Goal: Information Seeking & Learning: Learn about a topic

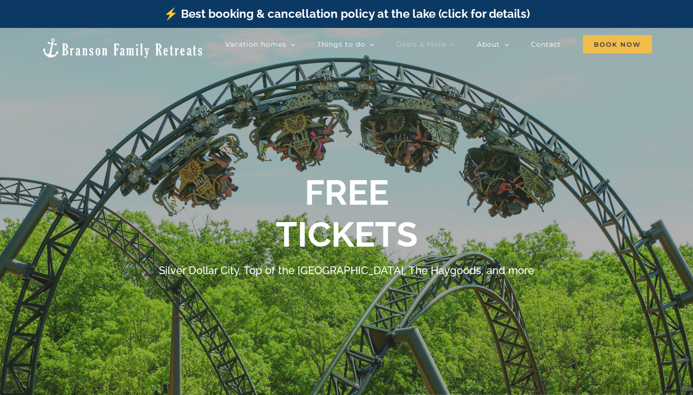
click at [560, 152] on div at bounding box center [346, 225] width 693 height 395
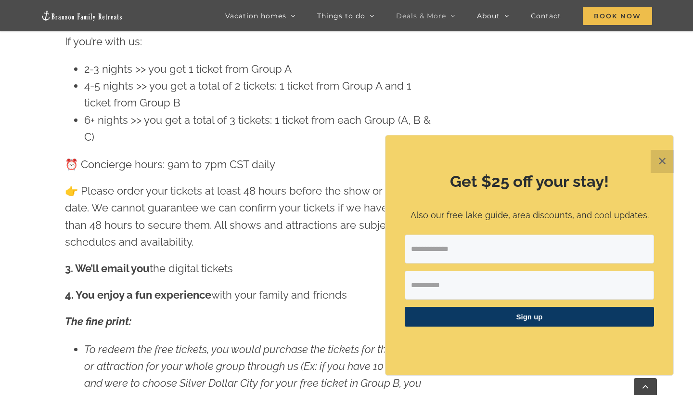
scroll to position [1041, 0]
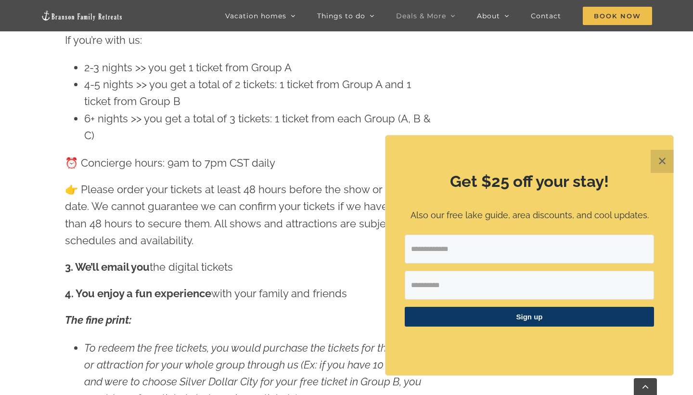
click at [664, 167] on button "✕" at bounding box center [662, 161] width 23 height 23
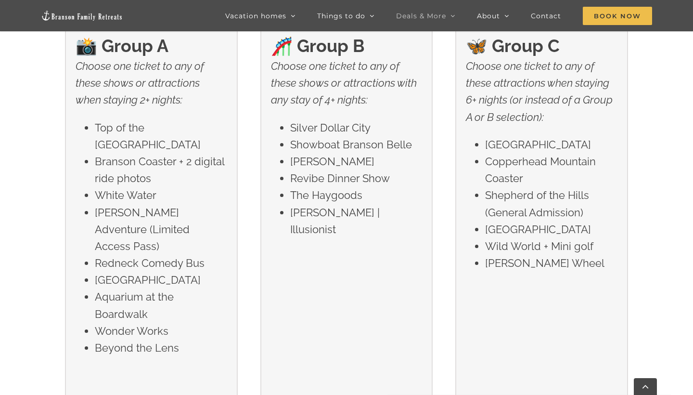
scroll to position [1600, 0]
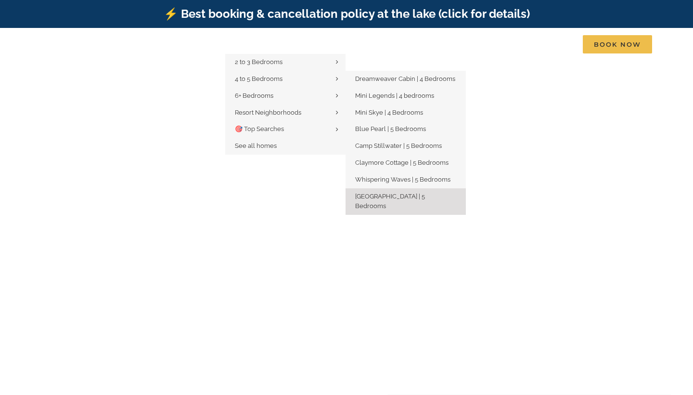
click at [397, 193] on span "[GEOGRAPHIC_DATA] | 5 Bedrooms" at bounding box center [390, 201] width 70 height 17
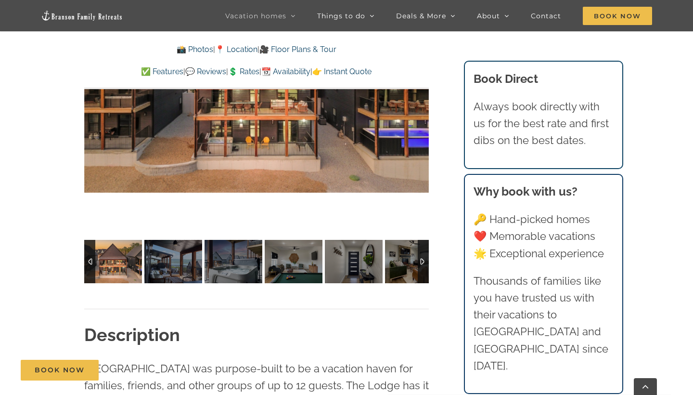
scroll to position [717, 0]
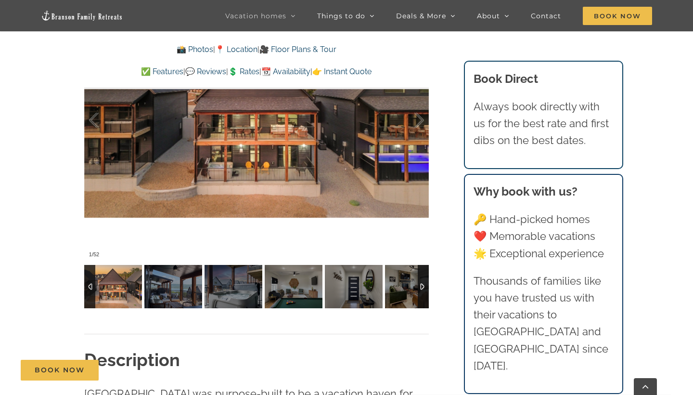
click at [426, 298] on div at bounding box center [423, 286] width 11 height 43
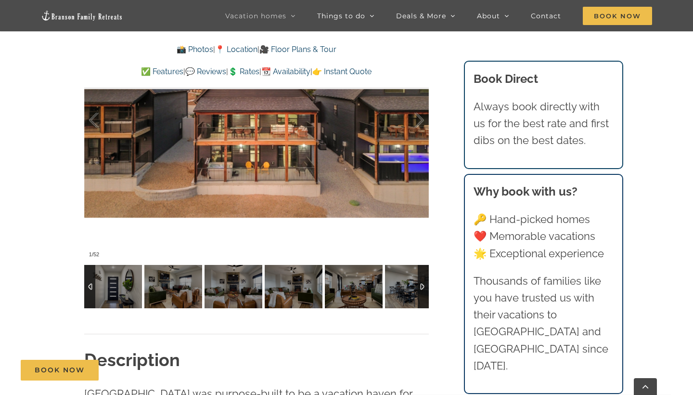
click at [426, 298] on div at bounding box center [423, 286] width 11 height 43
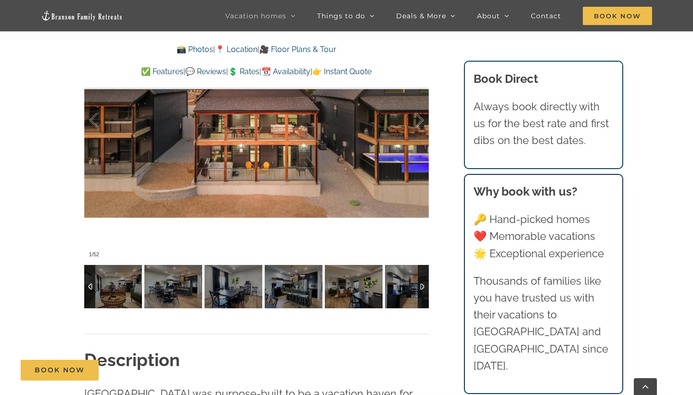
click at [426, 298] on div at bounding box center [423, 286] width 11 height 43
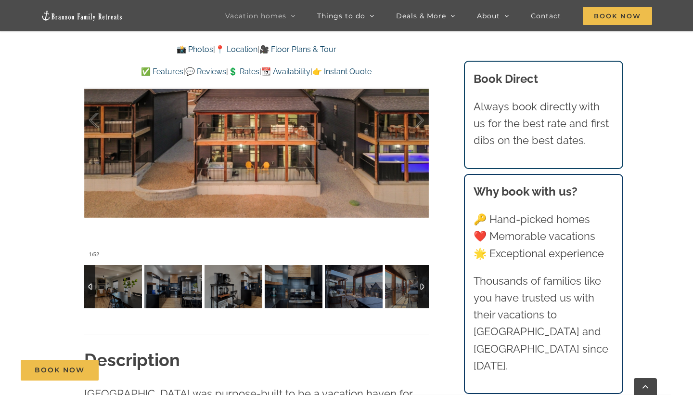
click at [426, 298] on div at bounding box center [423, 286] width 11 height 43
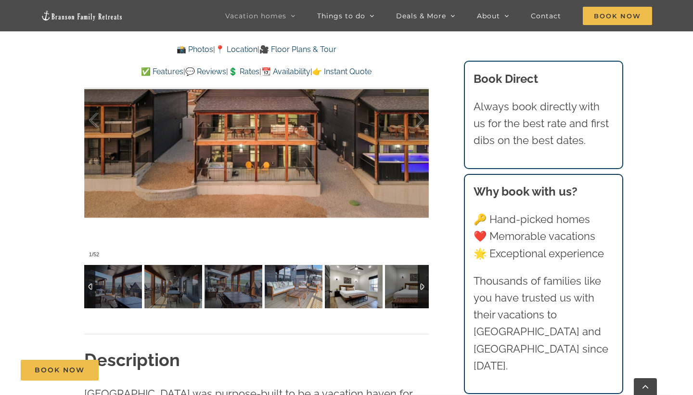
click at [356, 284] on img at bounding box center [354, 286] width 58 height 43
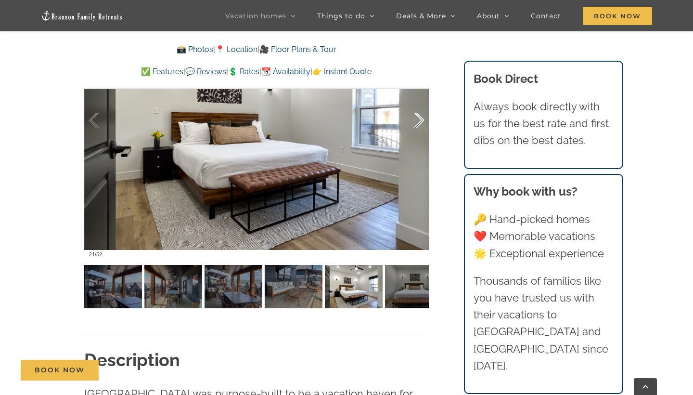
click at [420, 125] on div at bounding box center [409, 120] width 30 height 60
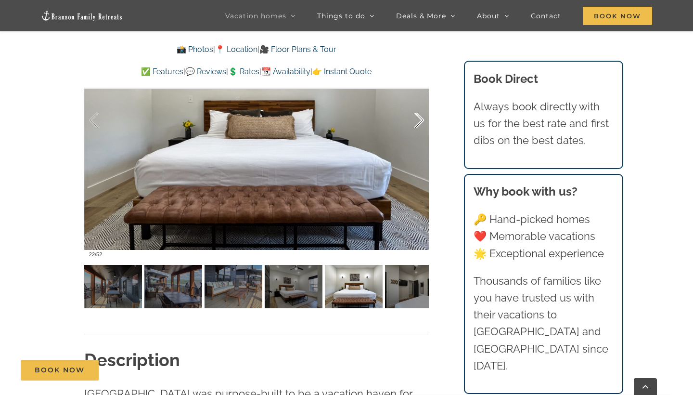
click at [420, 125] on div at bounding box center [409, 120] width 30 height 60
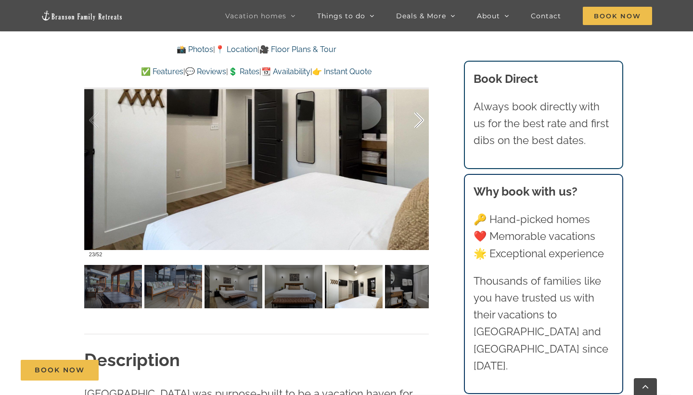
click at [420, 125] on div at bounding box center [409, 120] width 30 height 60
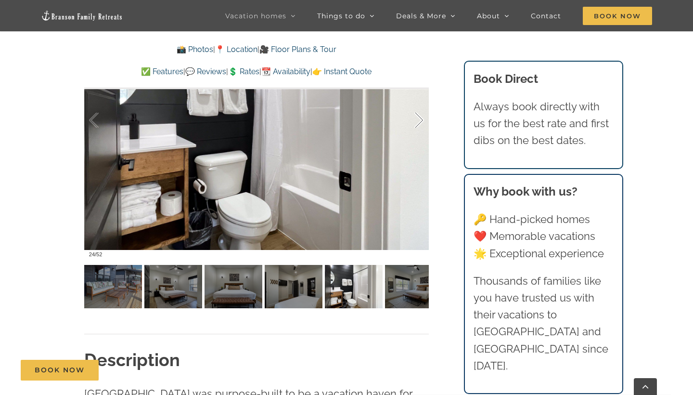
click at [420, 125] on div at bounding box center [409, 120] width 30 height 60
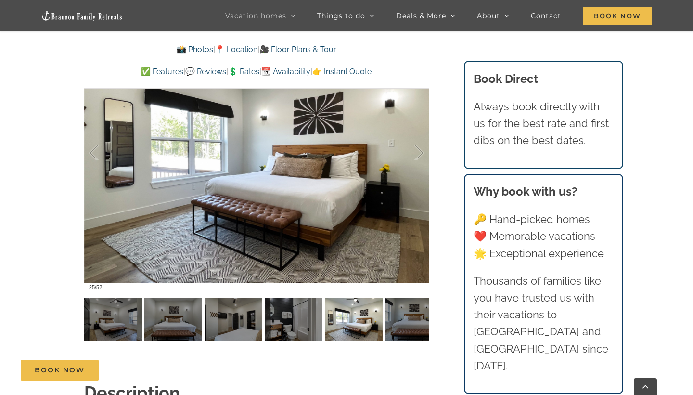
scroll to position [669, 0]
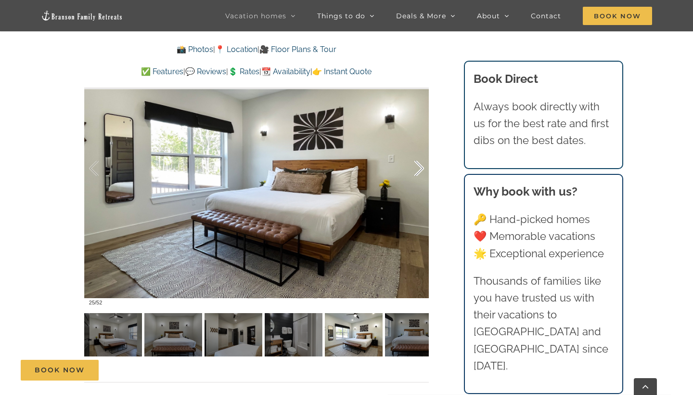
click at [414, 164] on div at bounding box center [409, 169] width 30 height 60
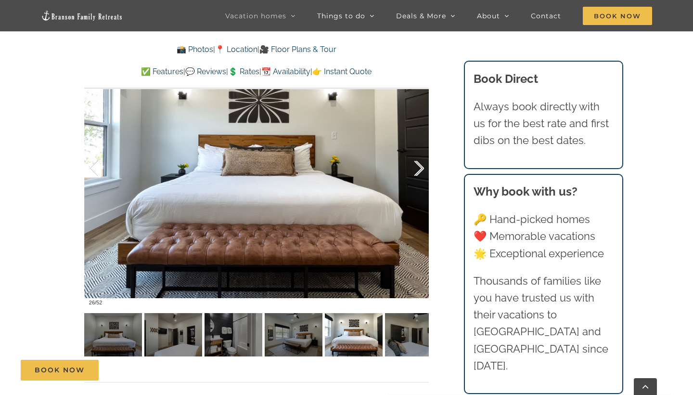
click at [414, 164] on div at bounding box center [409, 169] width 30 height 60
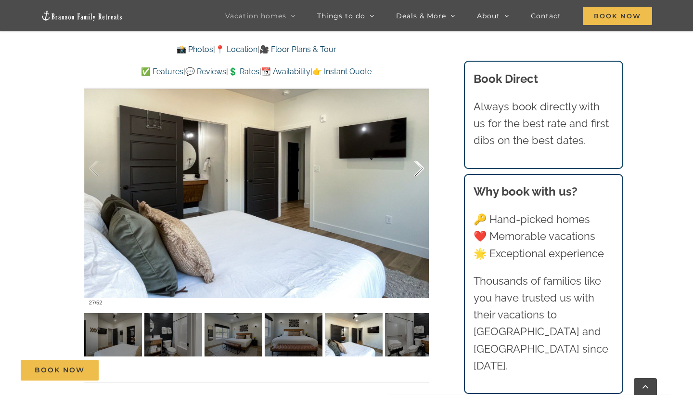
click at [414, 164] on div at bounding box center [409, 169] width 30 height 60
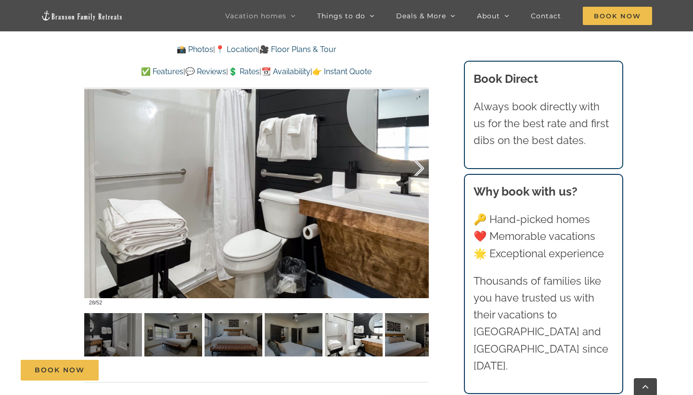
click at [414, 164] on div at bounding box center [409, 169] width 30 height 60
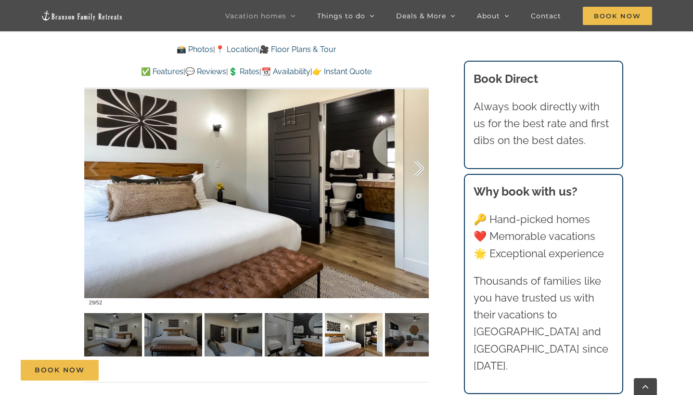
click at [414, 164] on div at bounding box center [409, 169] width 30 height 60
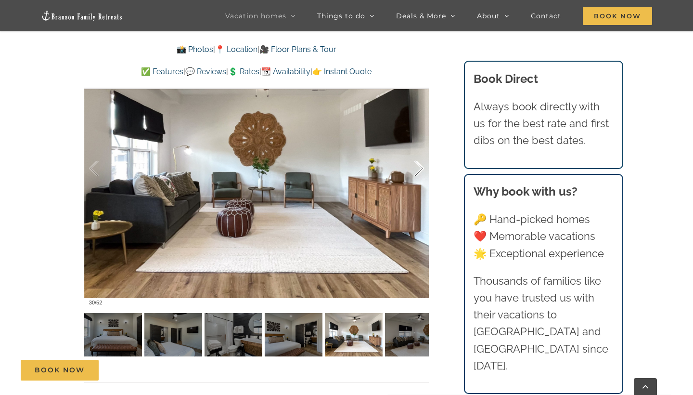
click at [413, 167] on div at bounding box center [409, 169] width 30 height 60
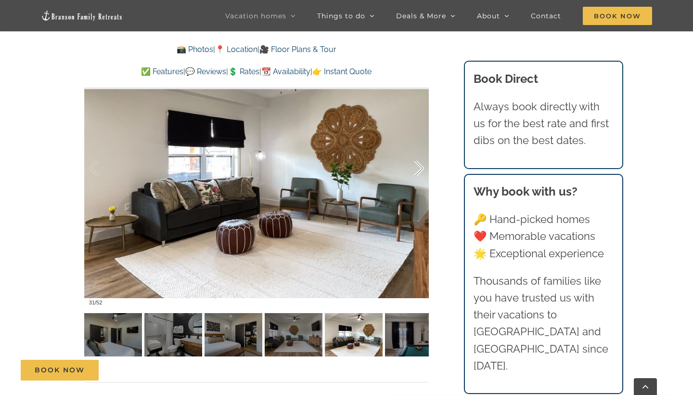
click at [416, 174] on div at bounding box center [409, 169] width 30 height 60
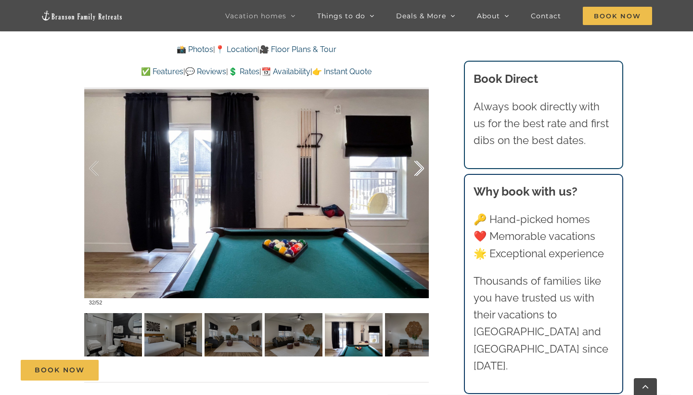
click at [416, 174] on div at bounding box center [409, 169] width 30 height 60
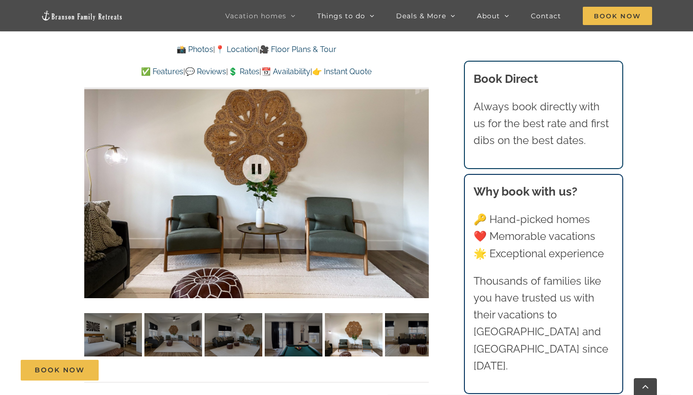
click at [416, 174] on div at bounding box center [256, 168] width 345 height 283
click at [424, 164] on div at bounding box center [256, 168] width 345 height 283
click at [414, 163] on div at bounding box center [409, 169] width 30 height 60
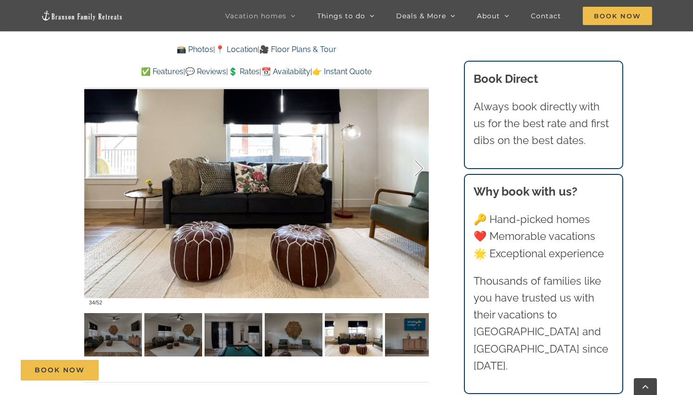
click at [415, 166] on div at bounding box center [409, 169] width 30 height 60
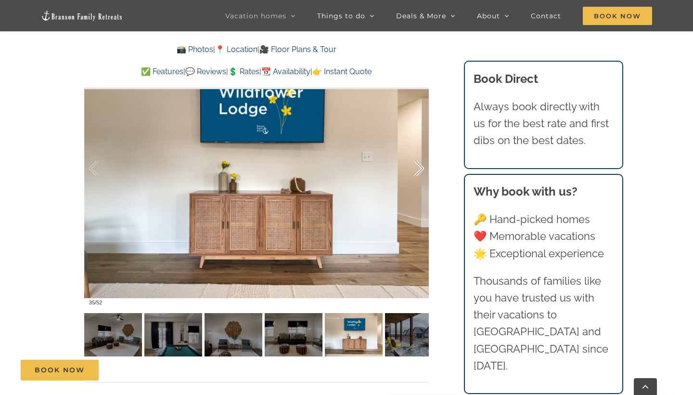
click at [415, 166] on div at bounding box center [409, 169] width 30 height 60
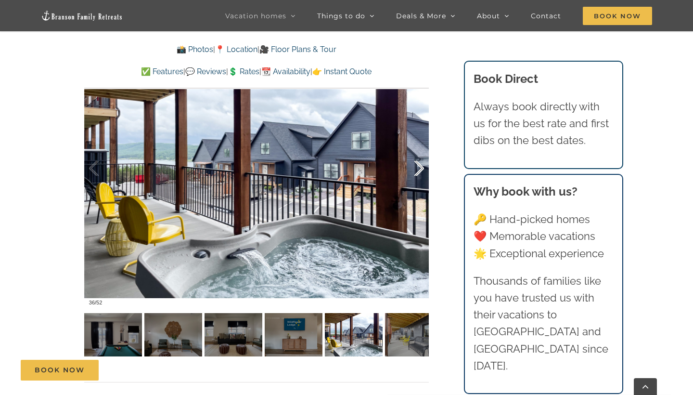
click at [415, 166] on div at bounding box center [409, 169] width 30 height 60
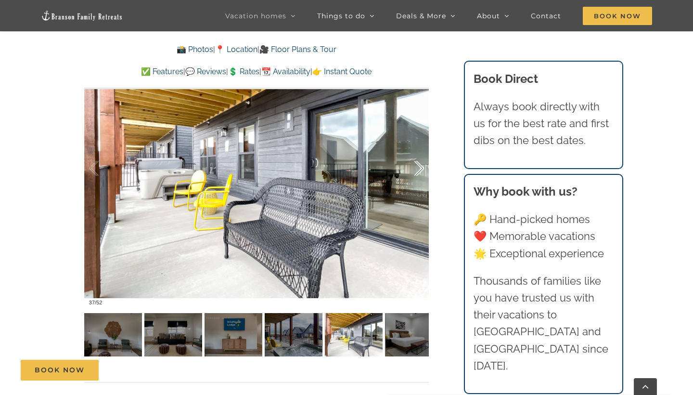
click at [415, 166] on div at bounding box center [409, 169] width 30 height 60
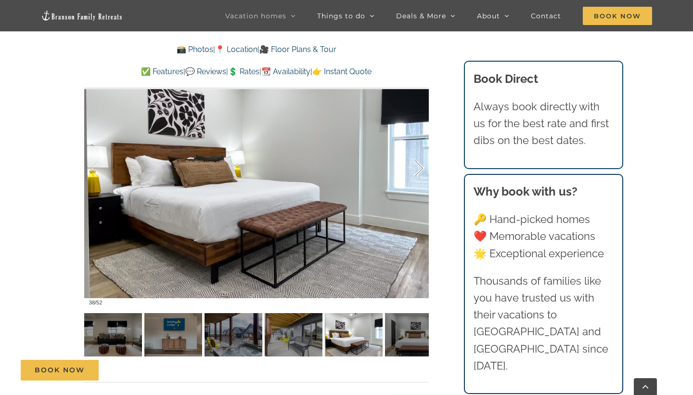
click at [415, 166] on div at bounding box center [409, 169] width 30 height 60
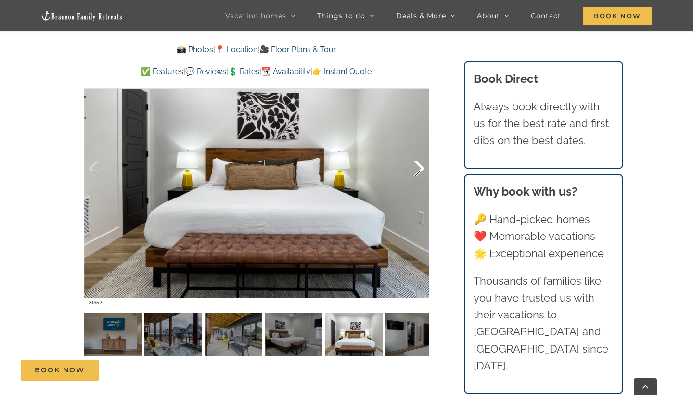
click at [415, 166] on div at bounding box center [409, 169] width 30 height 60
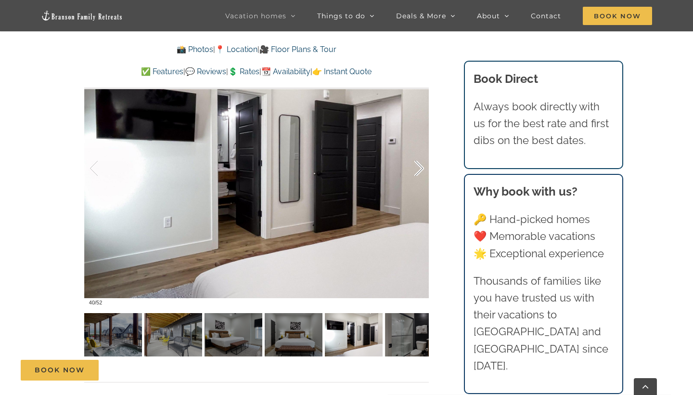
click at [415, 166] on div at bounding box center [409, 169] width 30 height 60
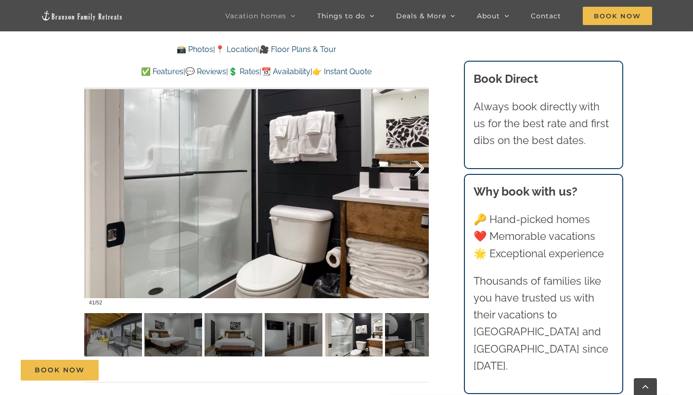
click at [415, 166] on div at bounding box center [409, 169] width 30 height 60
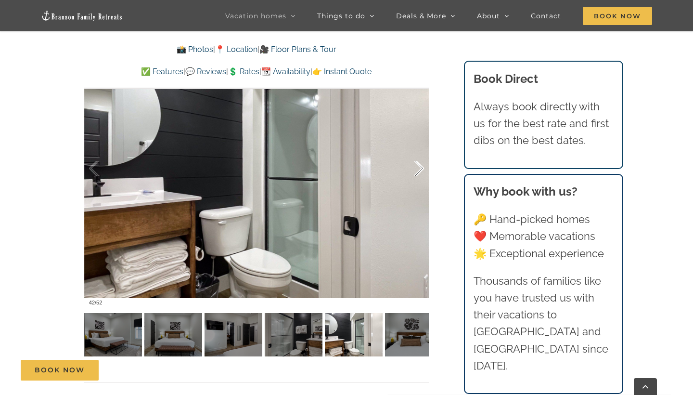
click at [415, 166] on div at bounding box center [409, 169] width 30 height 60
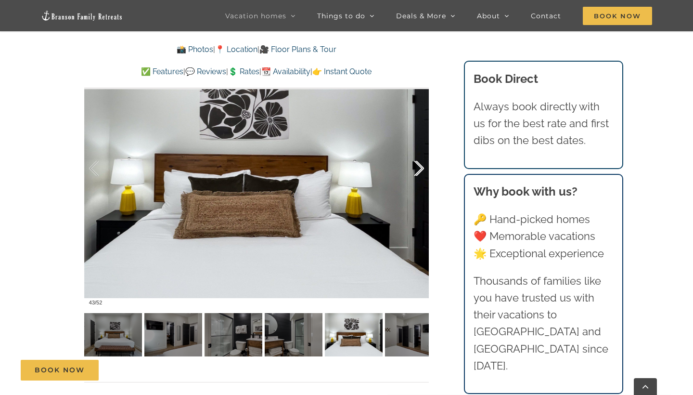
click at [415, 166] on div at bounding box center [409, 169] width 30 height 60
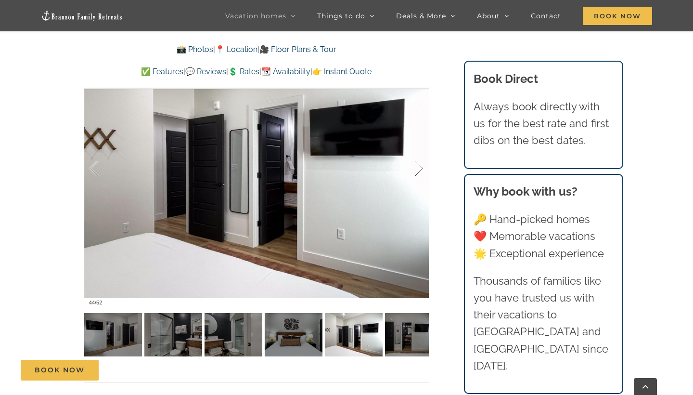
click at [415, 166] on div at bounding box center [409, 169] width 30 height 60
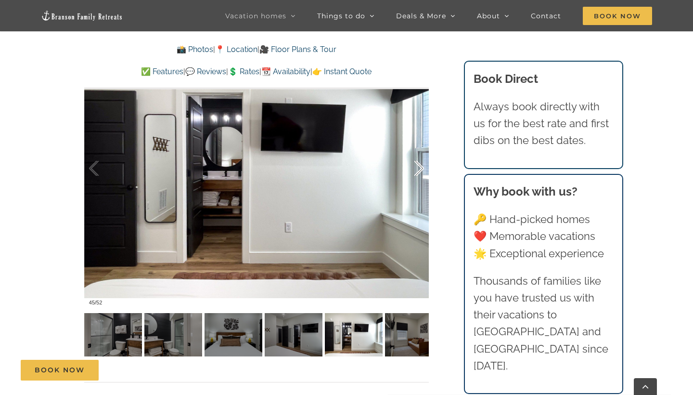
click at [415, 166] on div at bounding box center [409, 169] width 30 height 60
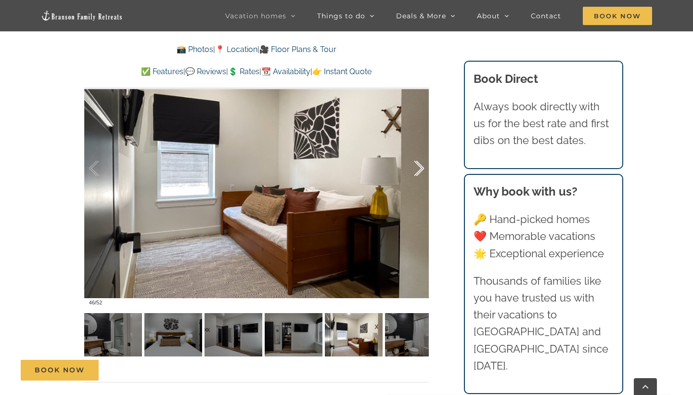
click at [415, 166] on div at bounding box center [409, 169] width 30 height 60
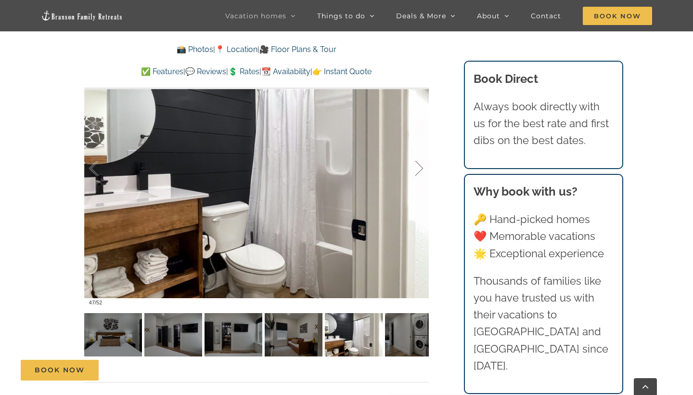
click at [415, 166] on div at bounding box center [409, 169] width 30 height 60
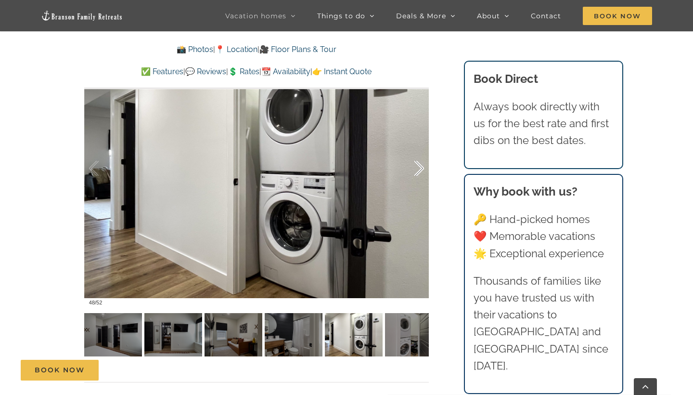
click at [415, 166] on div at bounding box center [409, 169] width 30 height 60
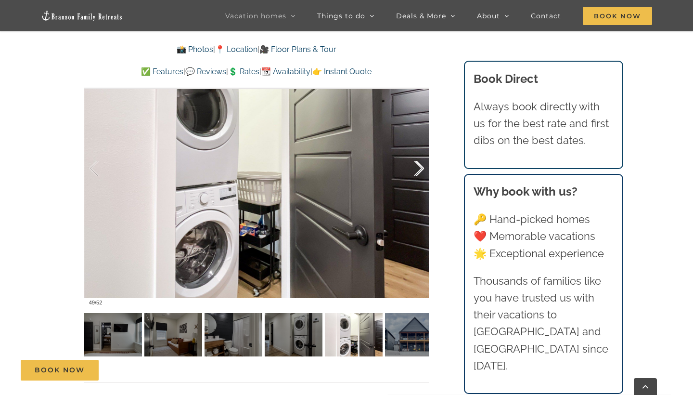
click at [415, 166] on div at bounding box center [409, 169] width 30 height 60
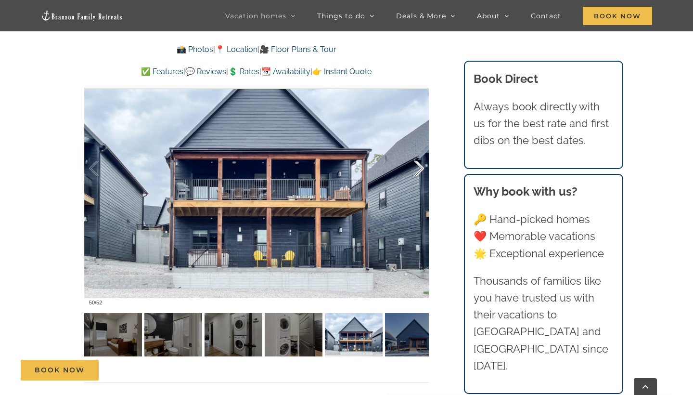
click at [415, 166] on div at bounding box center [409, 169] width 30 height 60
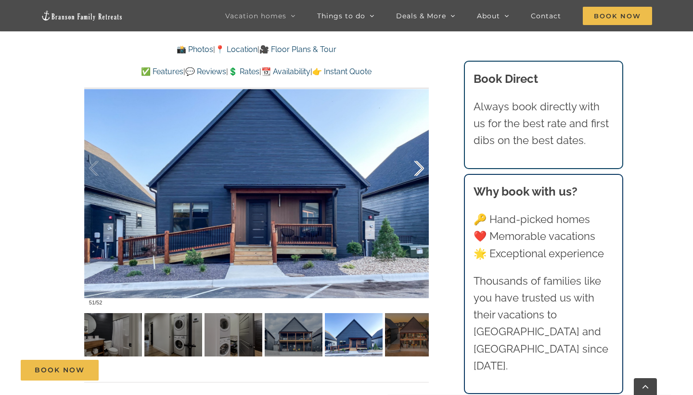
click at [415, 166] on div at bounding box center [409, 169] width 30 height 60
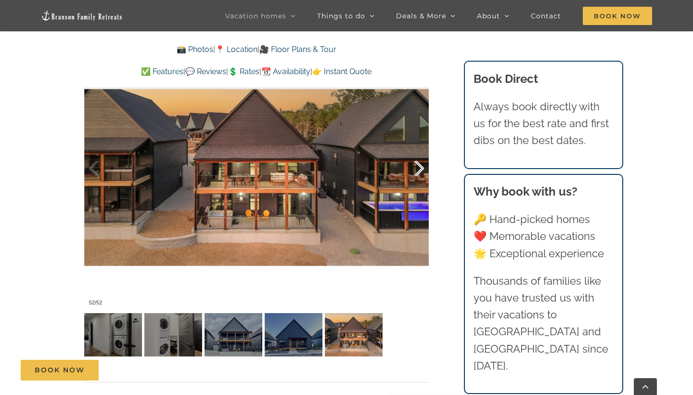
click at [415, 166] on div at bounding box center [409, 169] width 30 height 60
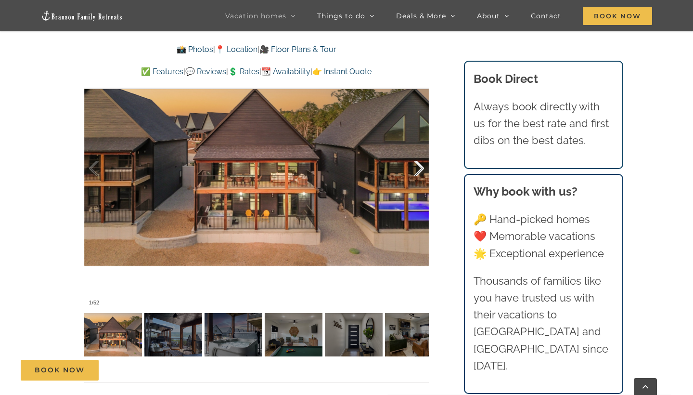
click at [415, 166] on div at bounding box center [409, 169] width 30 height 60
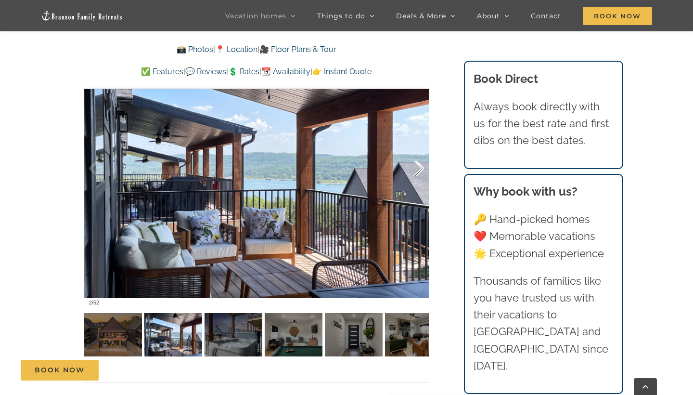
click at [415, 166] on div at bounding box center [409, 169] width 30 height 60
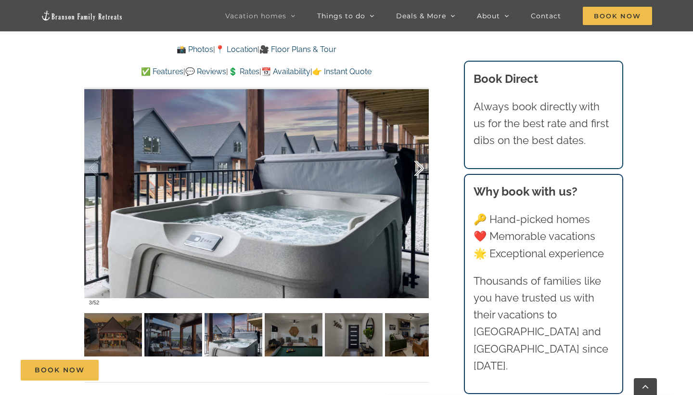
click at [415, 166] on div at bounding box center [409, 169] width 30 height 60
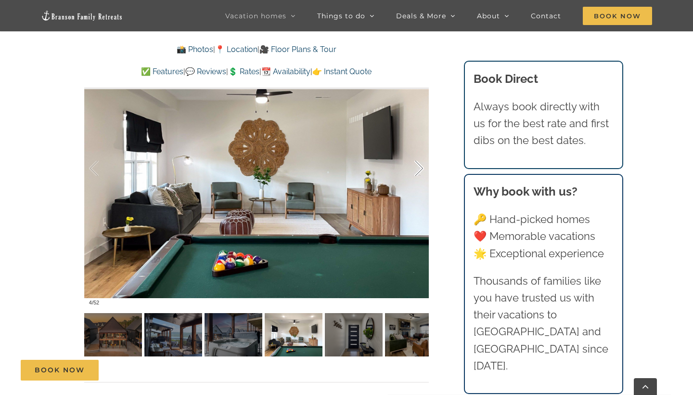
click at [419, 164] on div at bounding box center [409, 169] width 30 height 60
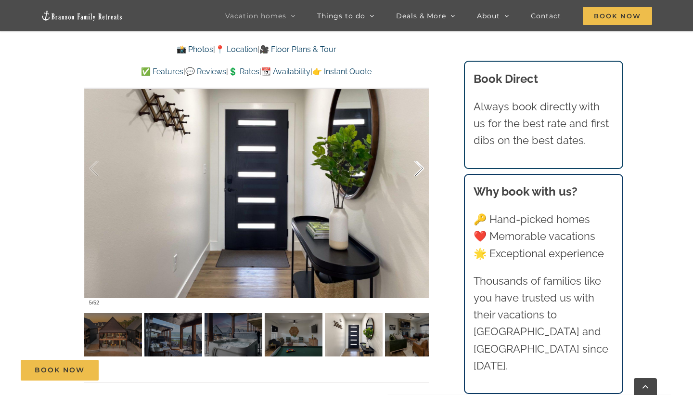
click at [422, 169] on div at bounding box center [409, 169] width 30 height 60
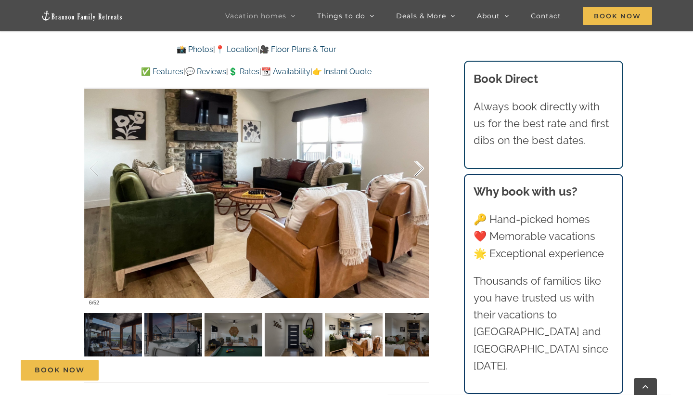
click at [420, 179] on div at bounding box center [409, 169] width 30 height 60
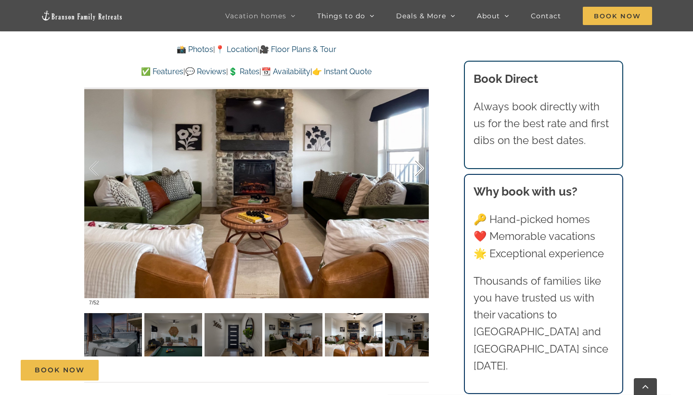
click at [418, 174] on div at bounding box center [409, 169] width 30 height 60
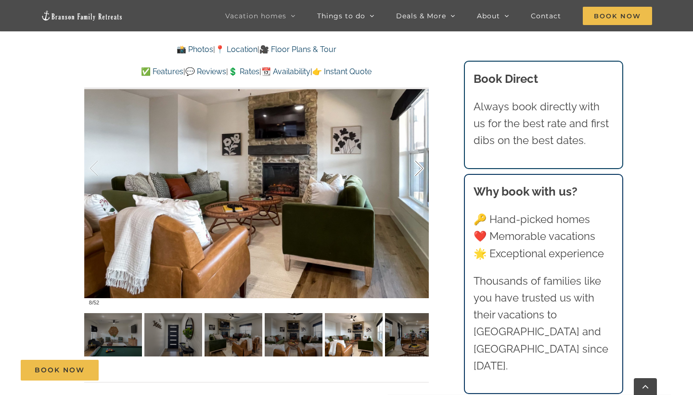
click at [418, 174] on div at bounding box center [409, 169] width 30 height 60
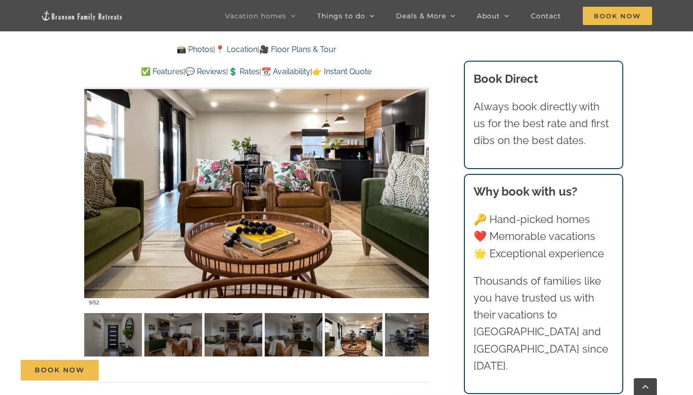
click at [418, 174] on div at bounding box center [409, 169] width 30 height 60
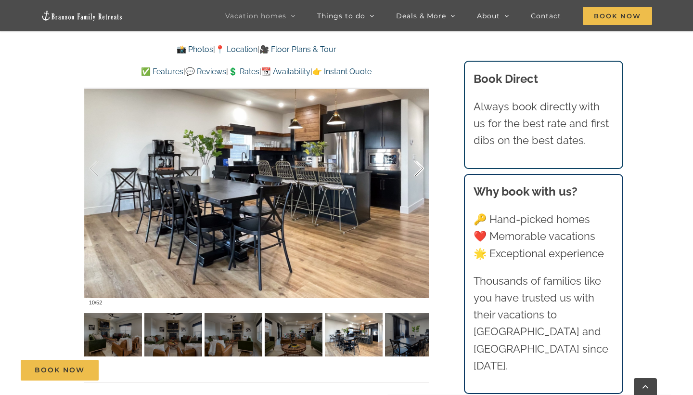
click at [418, 174] on div at bounding box center [409, 169] width 30 height 60
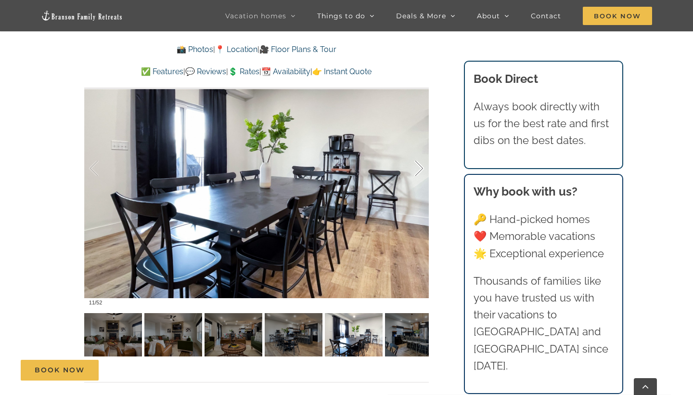
click at [418, 174] on div at bounding box center [409, 169] width 30 height 60
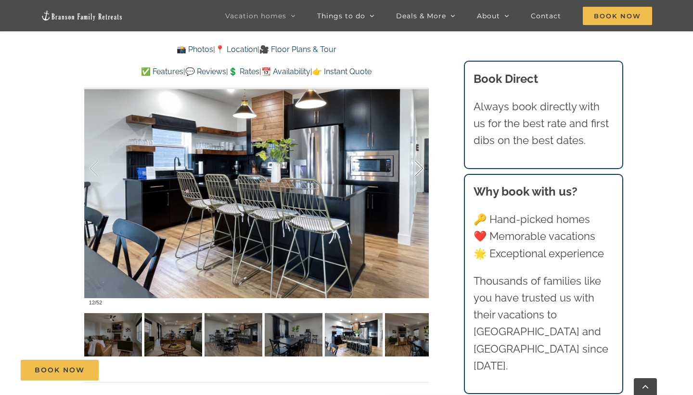
click at [418, 174] on div at bounding box center [409, 169] width 30 height 60
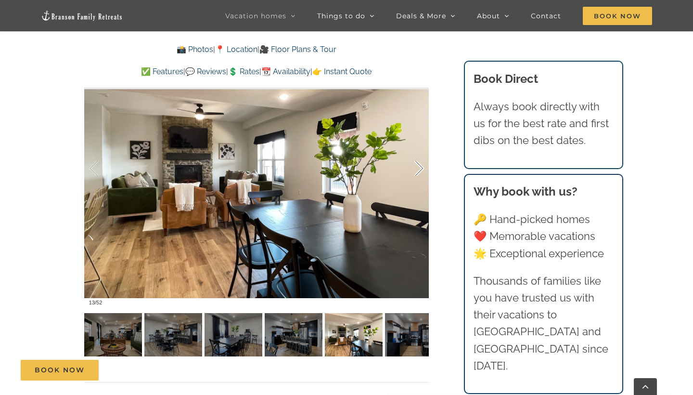
click at [418, 174] on div at bounding box center [409, 169] width 30 height 60
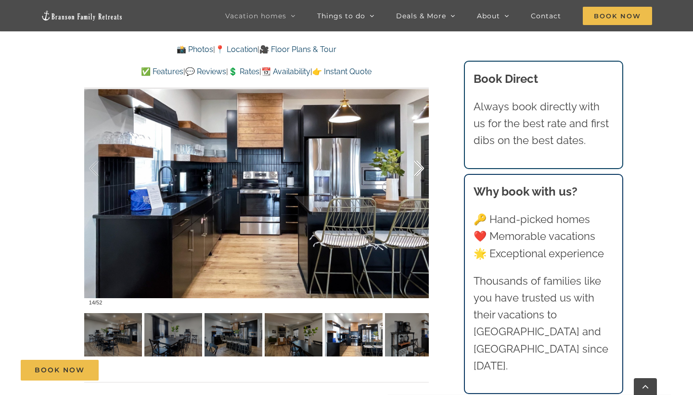
click at [418, 174] on div at bounding box center [409, 169] width 30 height 60
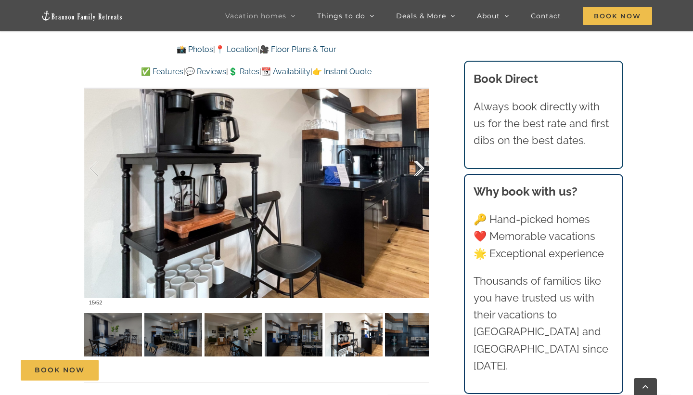
click at [418, 174] on div at bounding box center [409, 169] width 30 height 60
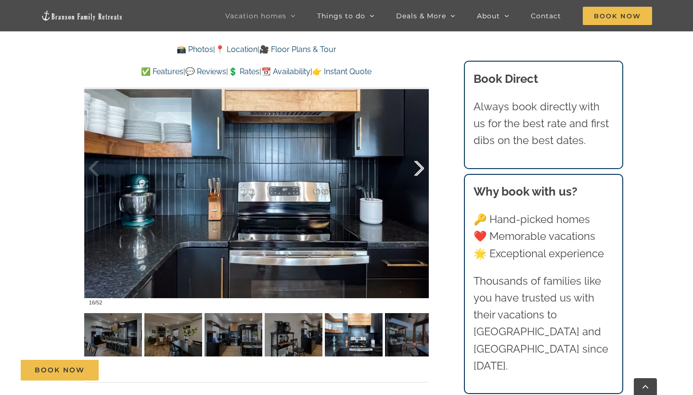
click at [418, 174] on div at bounding box center [409, 169] width 30 height 60
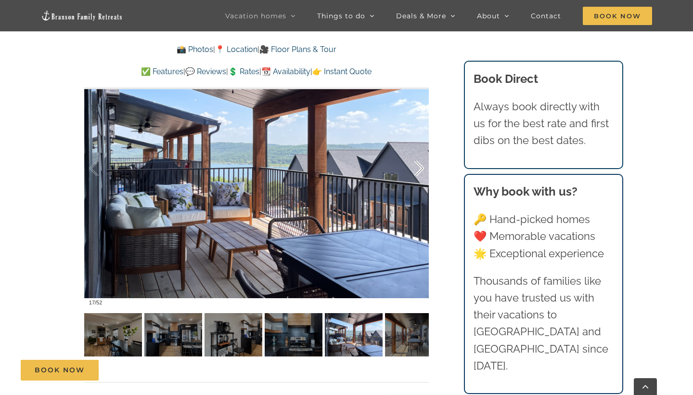
click at [418, 174] on div at bounding box center [409, 169] width 30 height 60
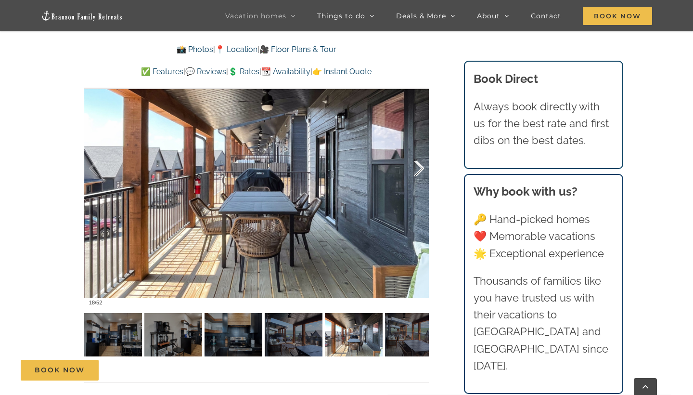
click at [418, 172] on div at bounding box center [409, 169] width 30 height 60
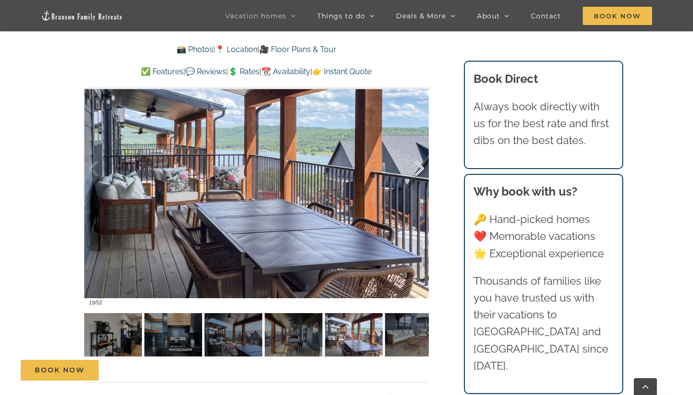
click at [418, 172] on div at bounding box center [409, 169] width 30 height 60
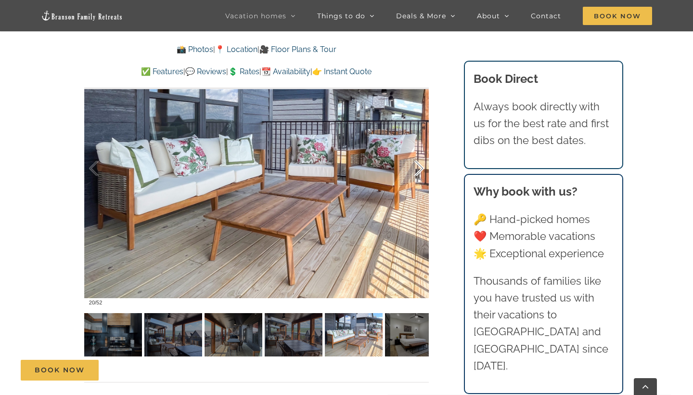
click at [418, 172] on div at bounding box center [409, 169] width 30 height 60
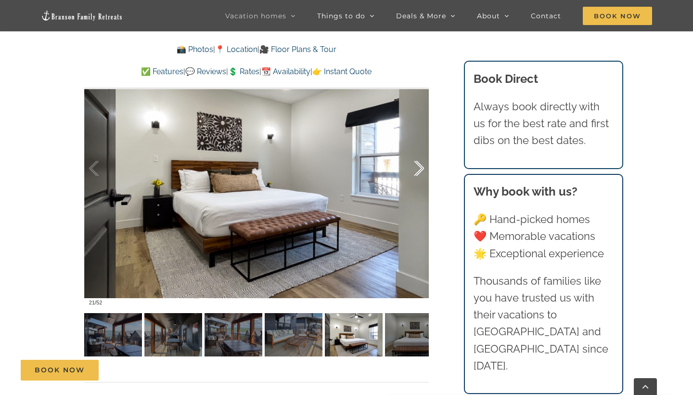
click at [418, 172] on div at bounding box center [409, 169] width 30 height 60
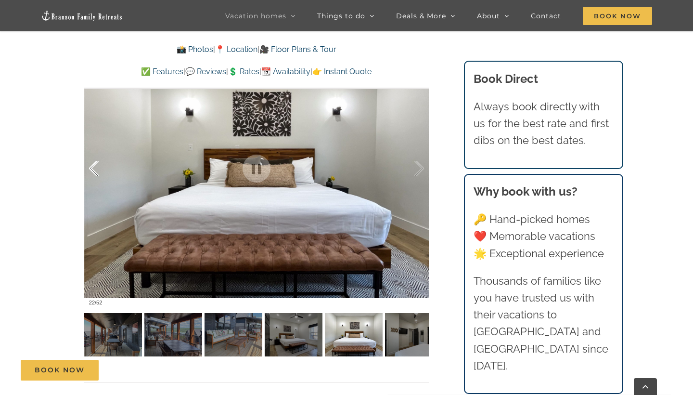
click at [93, 176] on div at bounding box center [104, 169] width 30 height 60
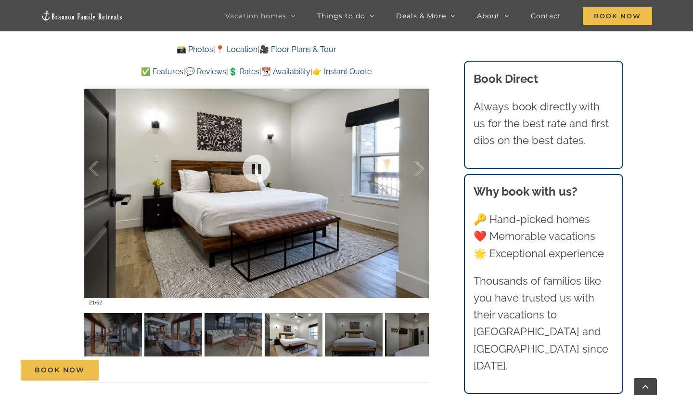
click at [183, 204] on div at bounding box center [256, 168] width 345 height 283
click at [254, 169] on link at bounding box center [256, 168] width 39 height 39
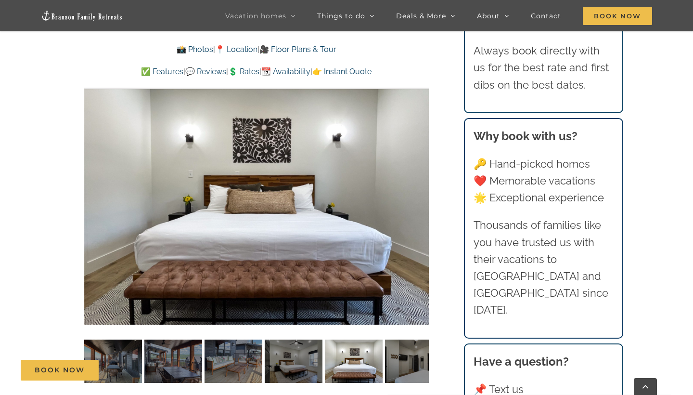
scroll to position [657, 0]
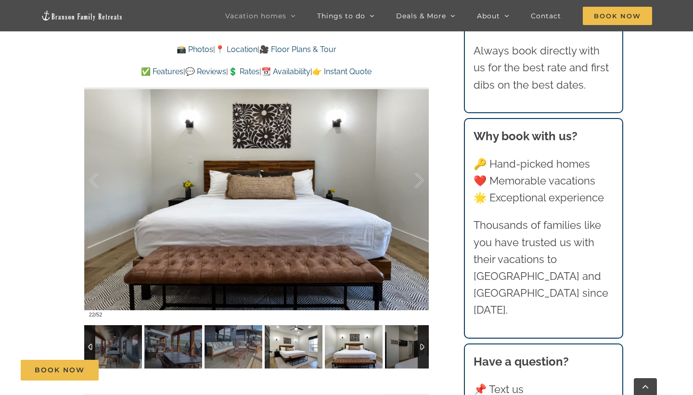
click at [280, 349] on img at bounding box center [294, 346] width 58 height 43
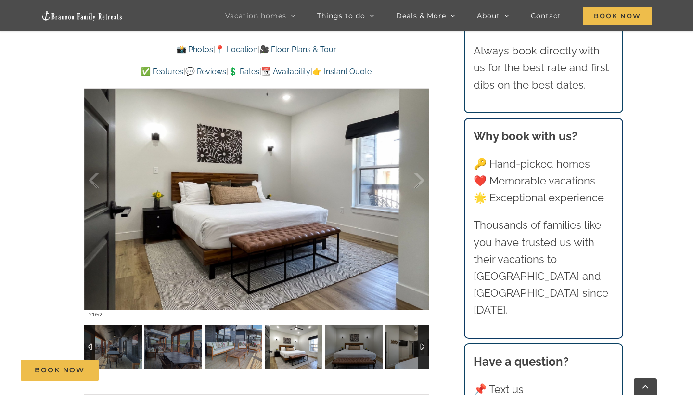
click at [294, 349] on img at bounding box center [294, 346] width 58 height 43
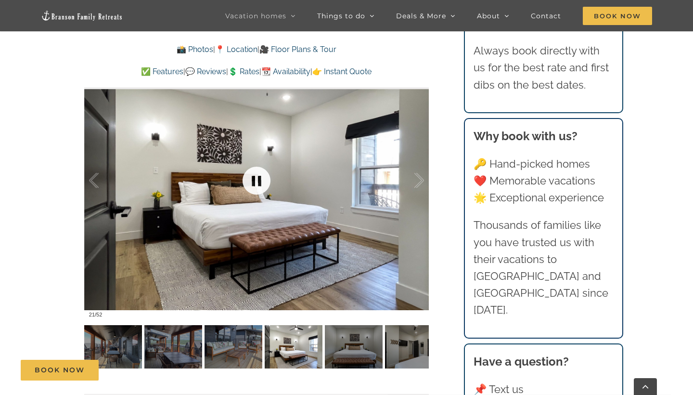
click at [260, 176] on link at bounding box center [256, 180] width 39 height 39
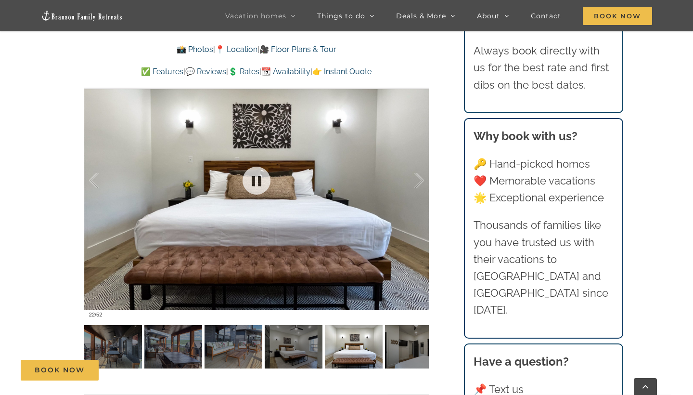
click at [427, 179] on div at bounding box center [256, 180] width 345 height 283
click at [265, 173] on link at bounding box center [256, 180] width 39 height 39
click at [423, 186] on div at bounding box center [409, 181] width 30 height 60
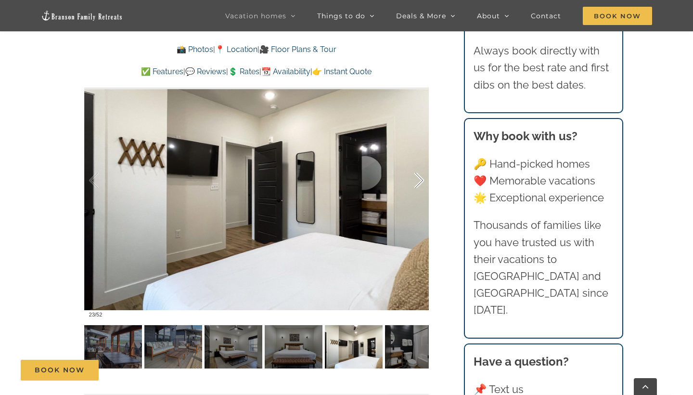
click at [423, 186] on div at bounding box center [409, 181] width 30 height 60
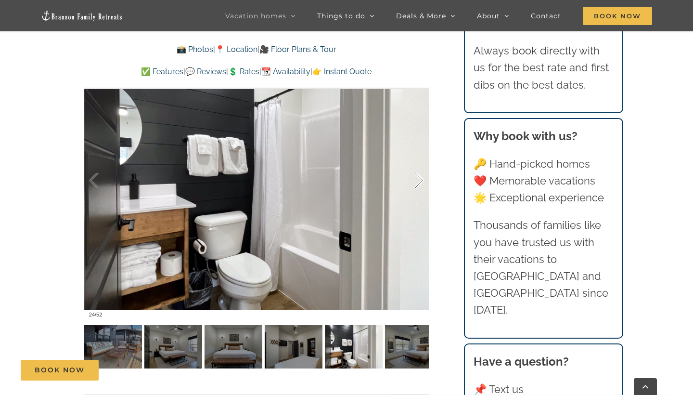
click at [419, 185] on div at bounding box center [409, 181] width 30 height 60
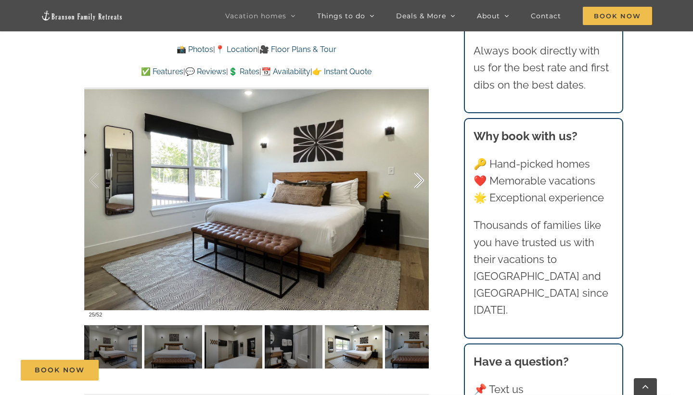
click at [419, 185] on div at bounding box center [409, 181] width 30 height 60
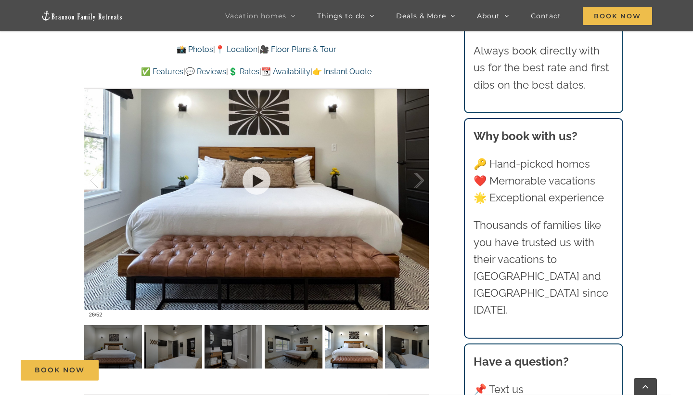
click at [424, 177] on div at bounding box center [256, 180] width 345 height 283
click at [422, 178] on div at bounding box center [409, 181] width 30 height 60
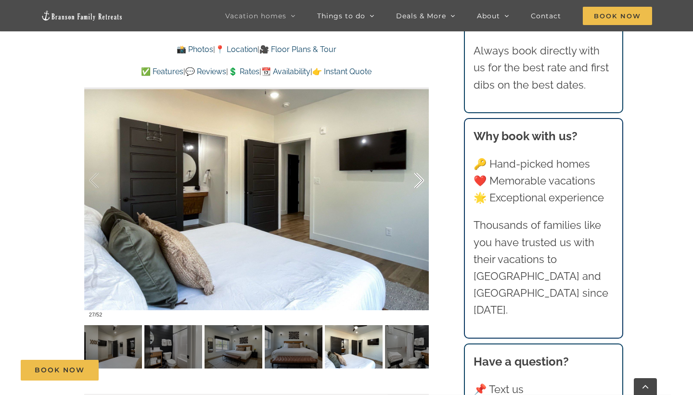
click at [422, 178] on div at bounding box center [409, 181] width 30 height 60
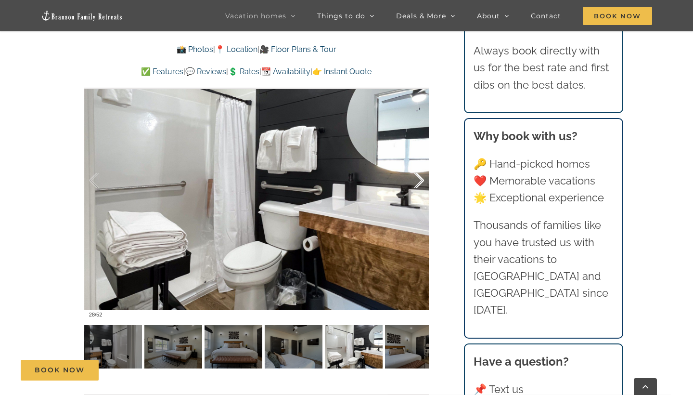
click at [422, 178] on div at bounding box center [409, 181] width 30 height 60
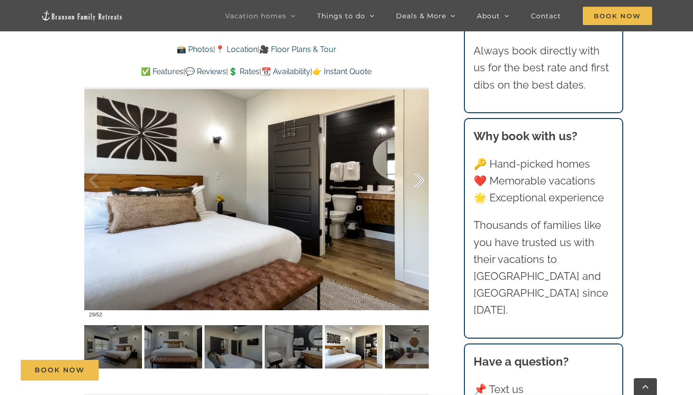
click at [422, 178] on div at bounding box center [409, 181] width 30 height 60
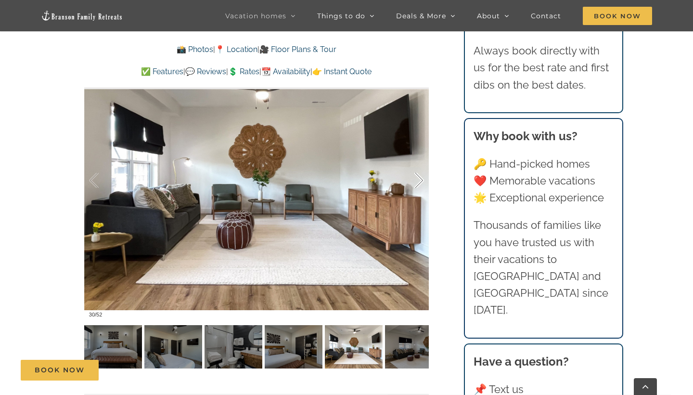
click at [420, 181] on div at bounding box center [409, 181] width 30 height 60
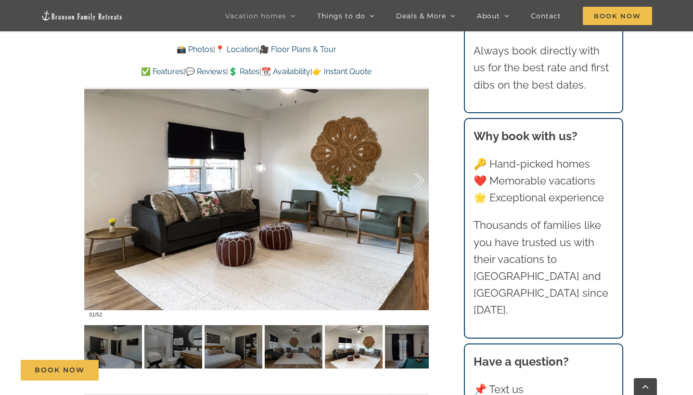
click at [420, 180] on div at bounding box center [409, 181] width 30 height 60
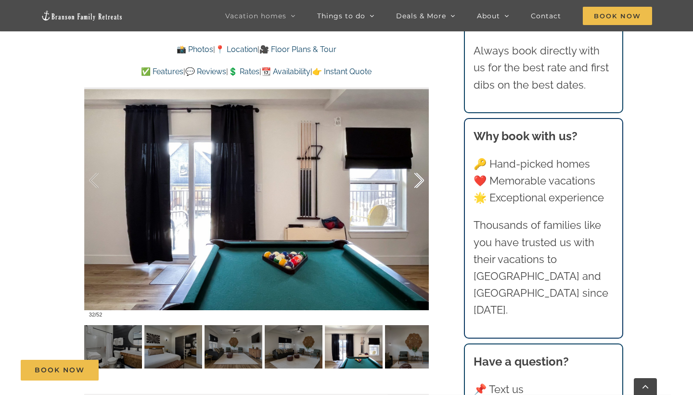
click at [420, 180] on div at bounding box center [409, 181] width 30 height 60
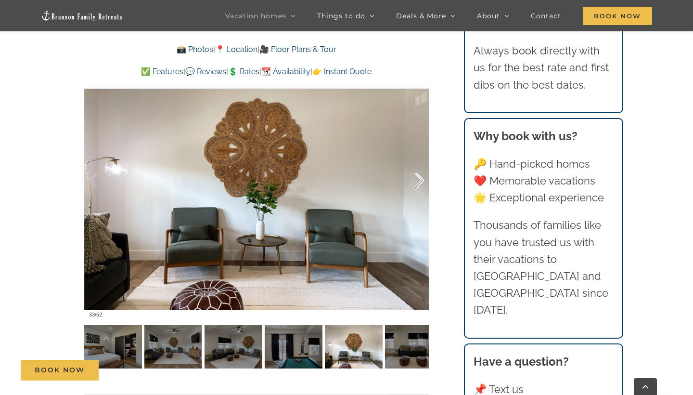
click at [420, 180] on div at bounding box center [409, 181] width 30 height 60
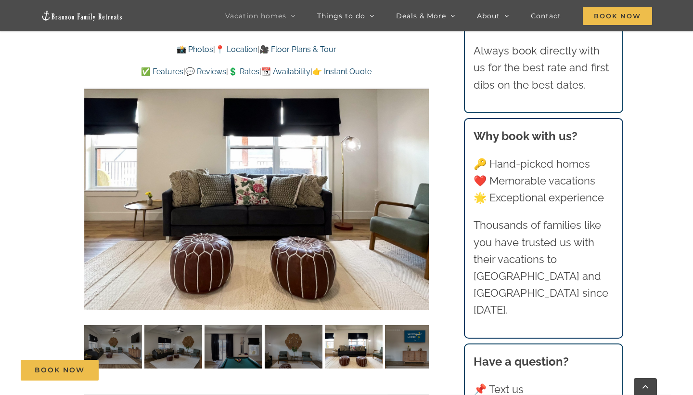
click at [419, 183] on div at bounding box center [256, 180] width 345 height 283
click at [259, 187] on link at bounding box center [256, 180] width 39 height 39
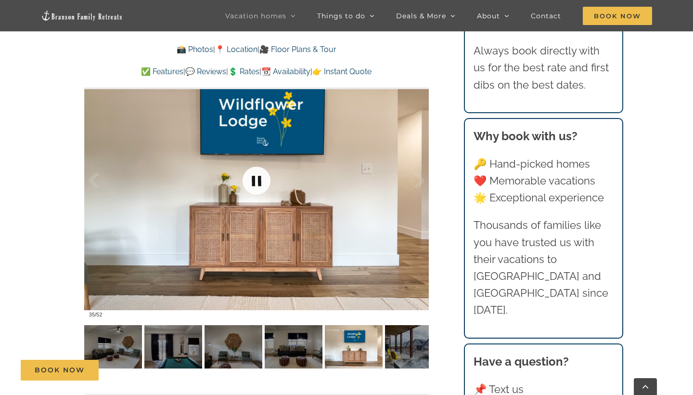
click at [263, 187] on link at bounding box center [256, 180] width 39 height 39
click at [417, 181] on div at bounding box center [409, 181] width 30 height 60
